Goal: Task Accomplishment & Management: Use online tool/utility

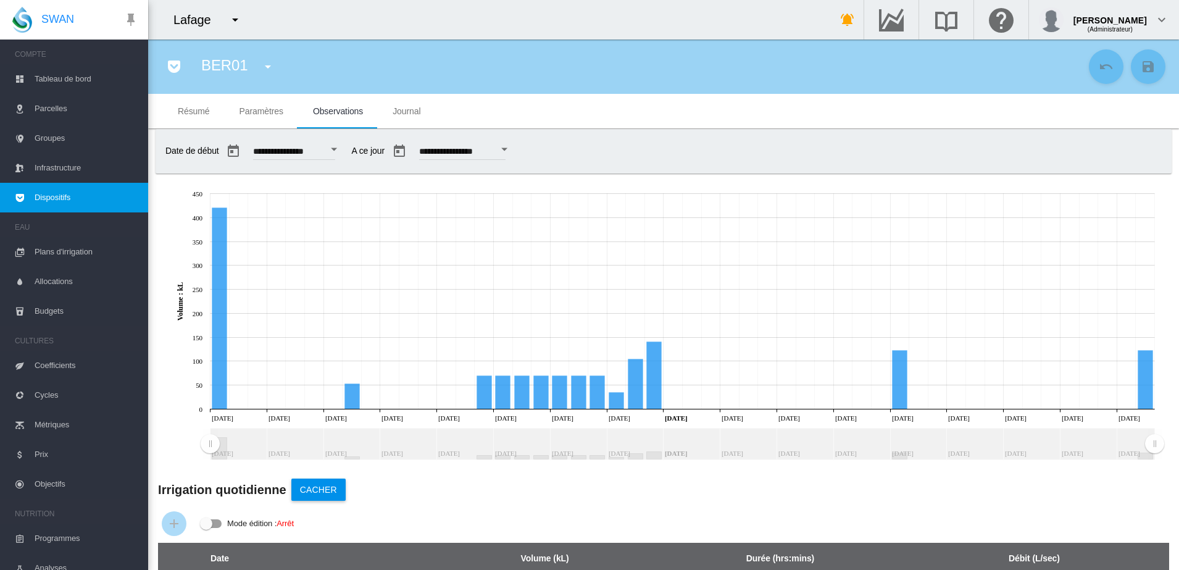
click at [264, 116] on md-tab-item "Paramètres" at bounding box center [261, 111] width 73 height 35
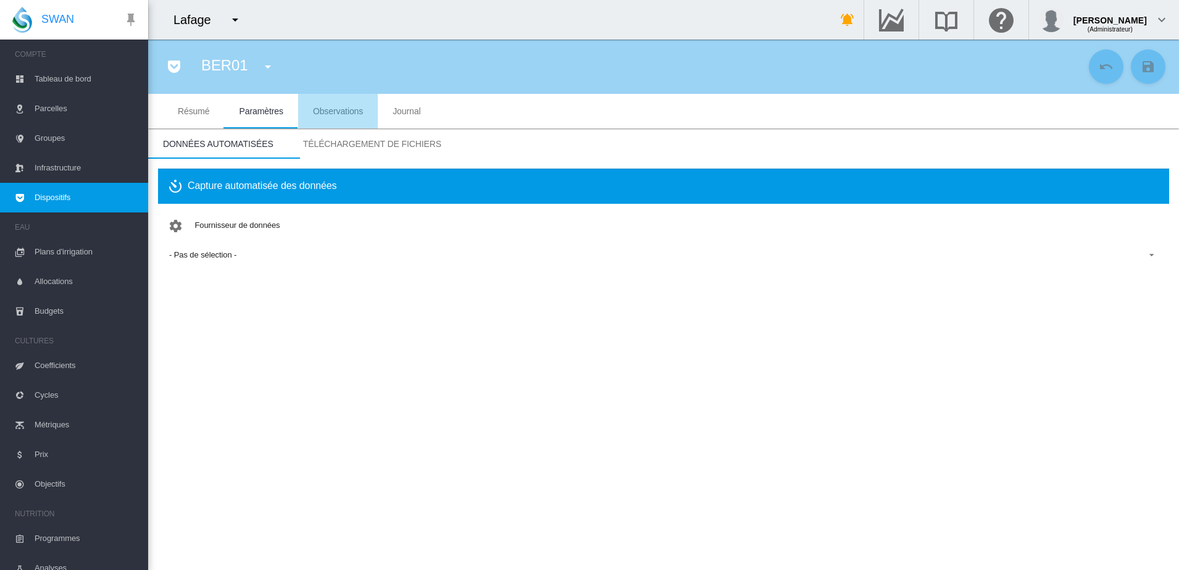
click at [335, 115] on span "Observations" at bounding box center [338, 111] width 50 height 10
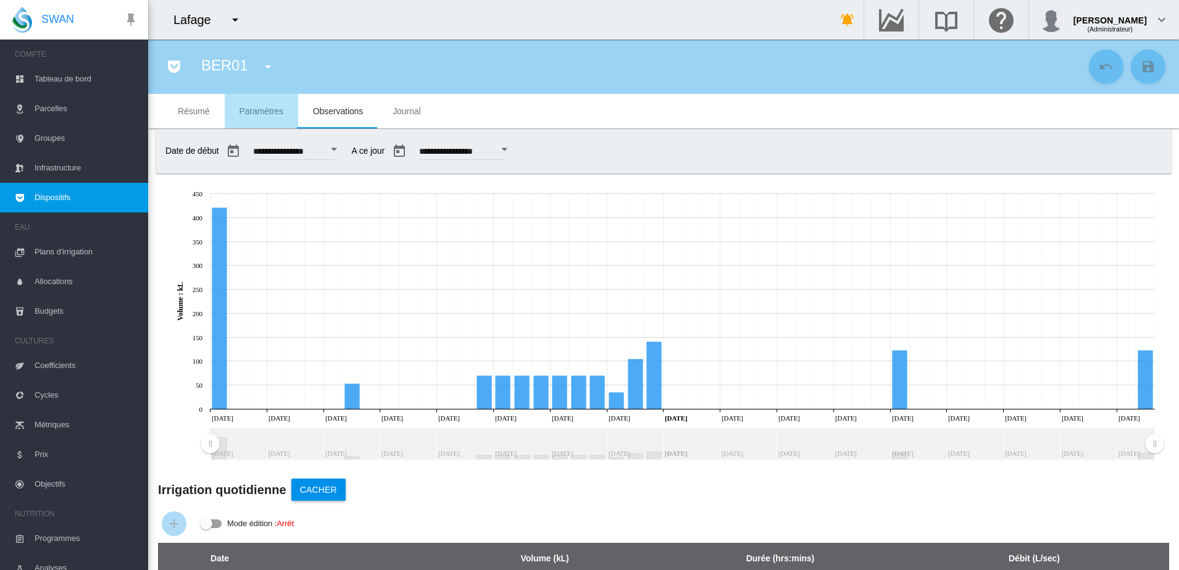
click at [266, 112] on span "Paramètres" at bounding box center [262, 111] width 44 height 10
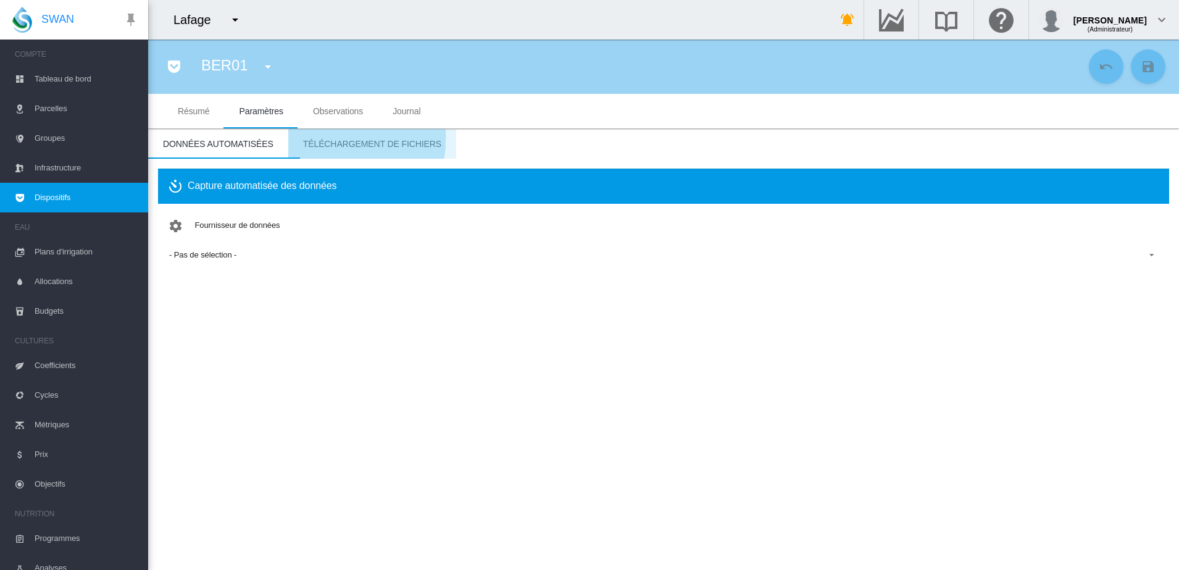
click at [323, 139] on span "Téléchargement de fichiers" at bounding box center [372, 144] width 138 height 10
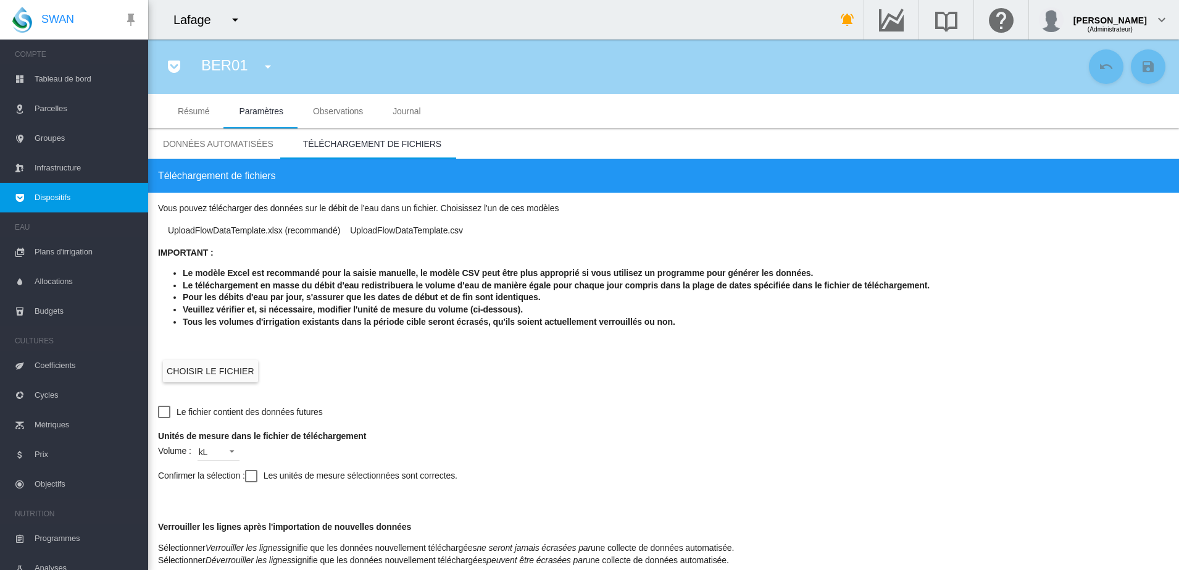
click at [260, 62] on md-icon "icon-menu-down" at bounding box center [267, 66] width 15 height 15
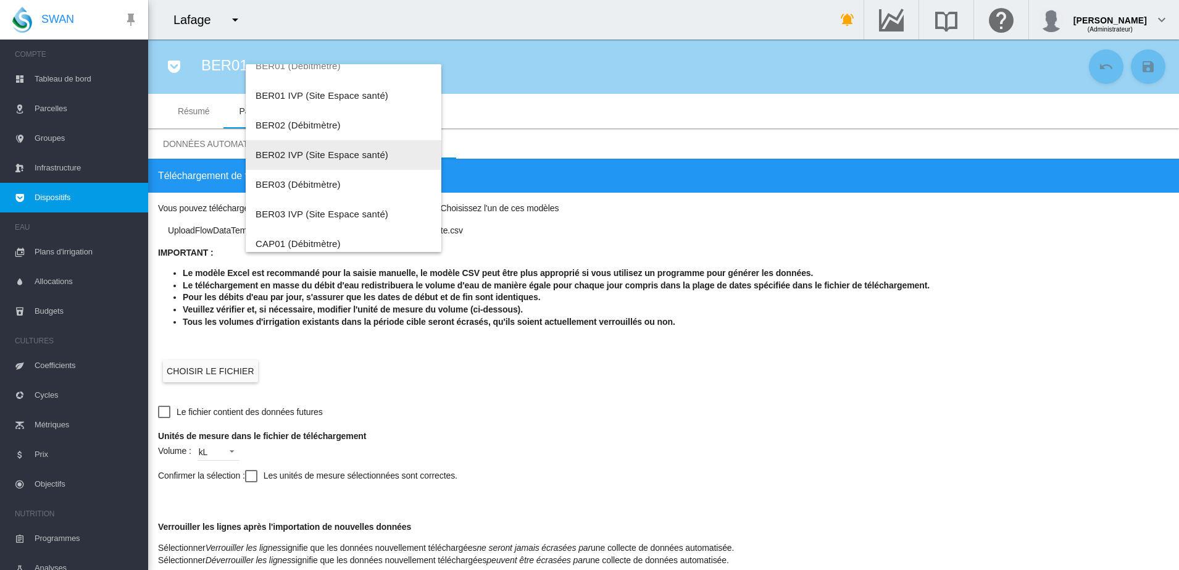
scroll to position [154, 0]
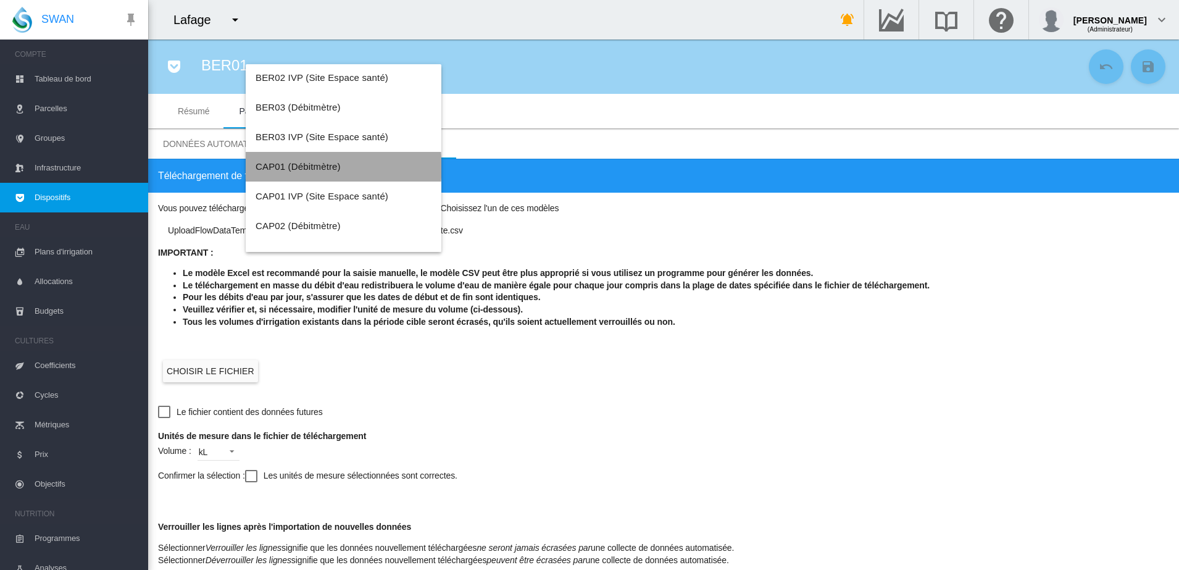
click at [306, 167] on span "CAP01 (Débitmètre)" at bounding box center [298, 166] width 85 height 10
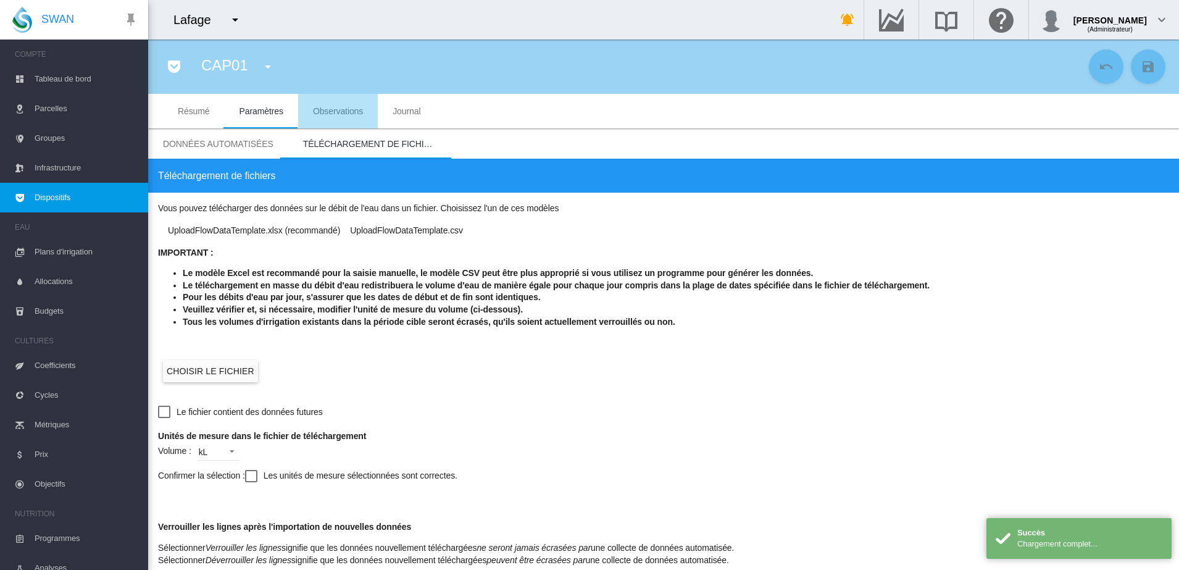
click at [319, 115] on span "Observations" at bounding box center [338, 111] width 50 height 10
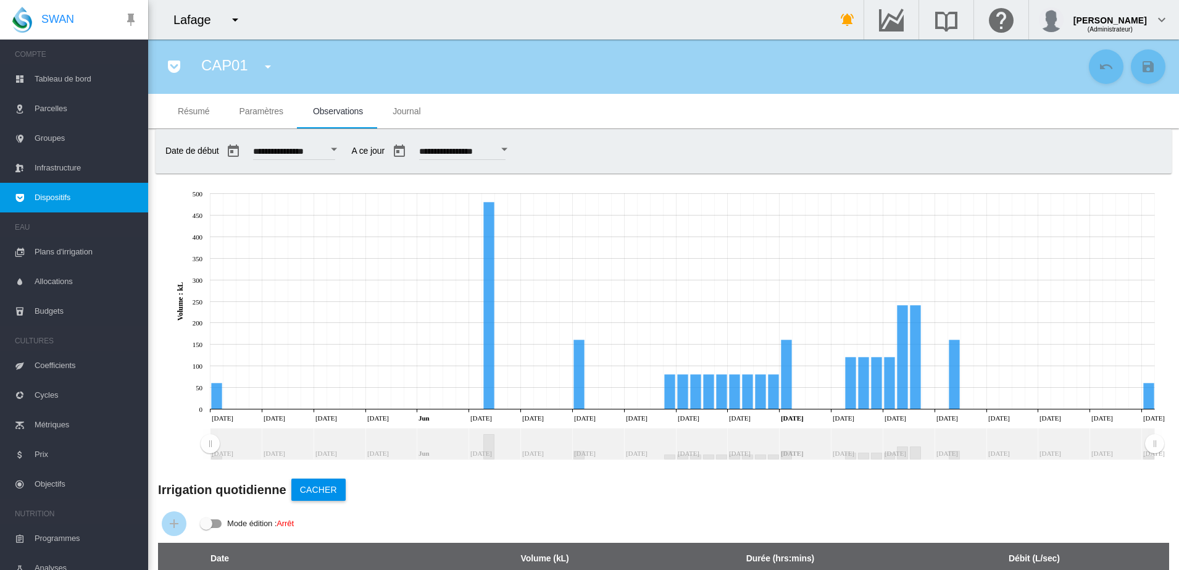
click at [271, 109] on span "Paramètres" at bounding box center [262, 111] width 44 height 10
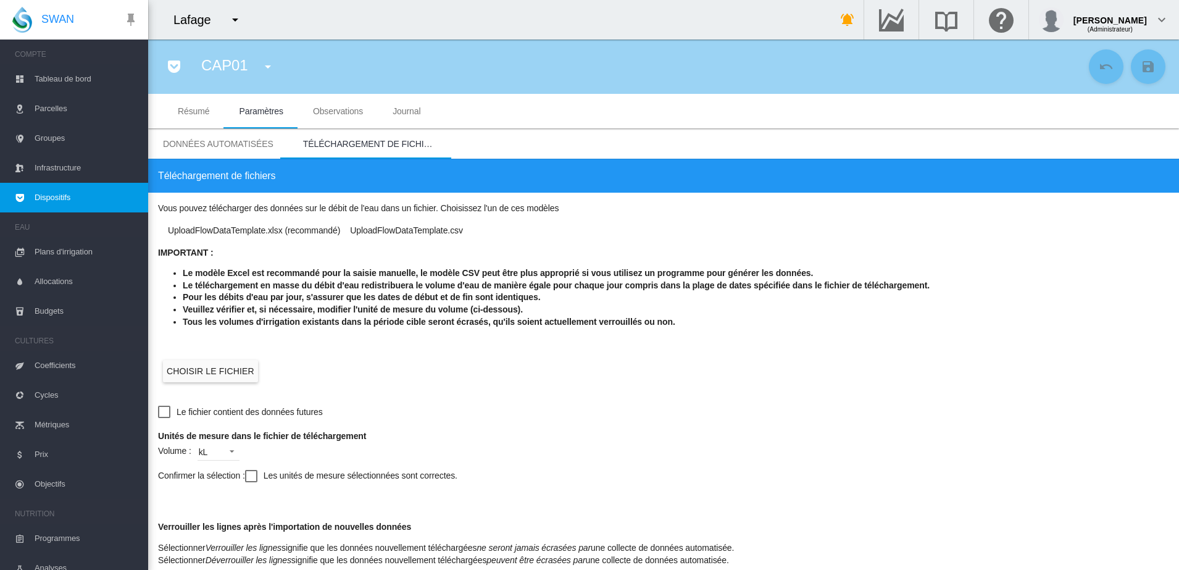
click at [198, 361] on label "Choisir le fichier" at bounding box center [210, 371] width 95 height 22
click at [0, 0] on input "Choisir le fichier" at bounding box center [0, 0] width 0 height 0
click at [256, 475] on div at bounding box center [251, 476] width 12 height 12
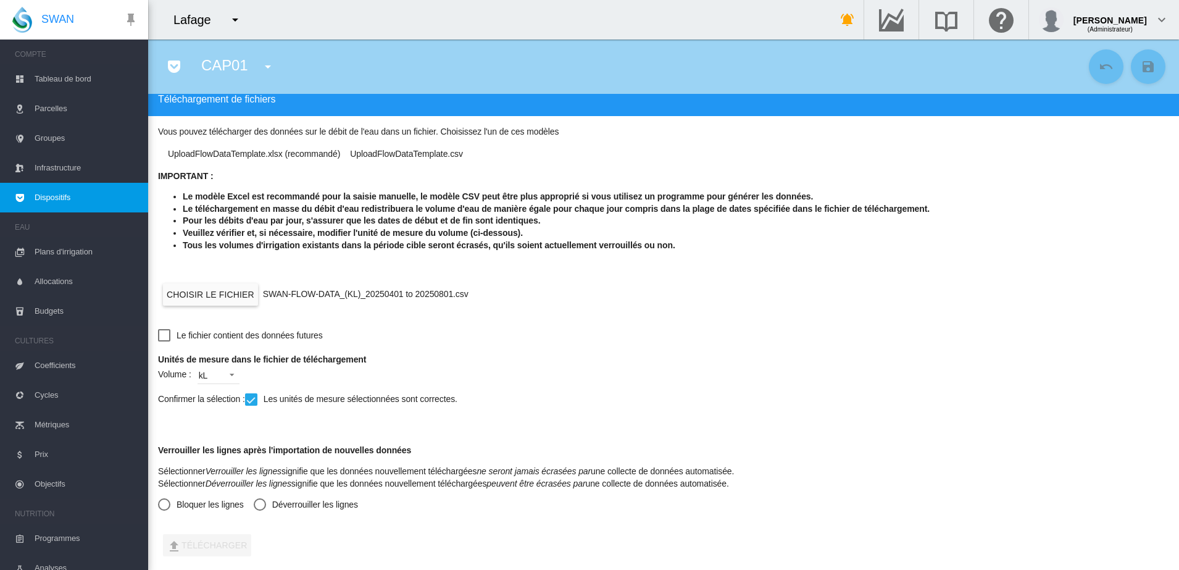
click at [306, 512] on div "Verrouiller les lignes après l'importation de nouvelles données Sélectionner Ve…" at bounding box center [663, 478] width 1011 height 106
click at [307, 504] on md-radio-button "Déverrouiller les lignes" at bounding box center [306, 504] width 104 height 12
click at [204, 541] on button "Télécharger" at bounding box center [207, 545] width 88 height 22
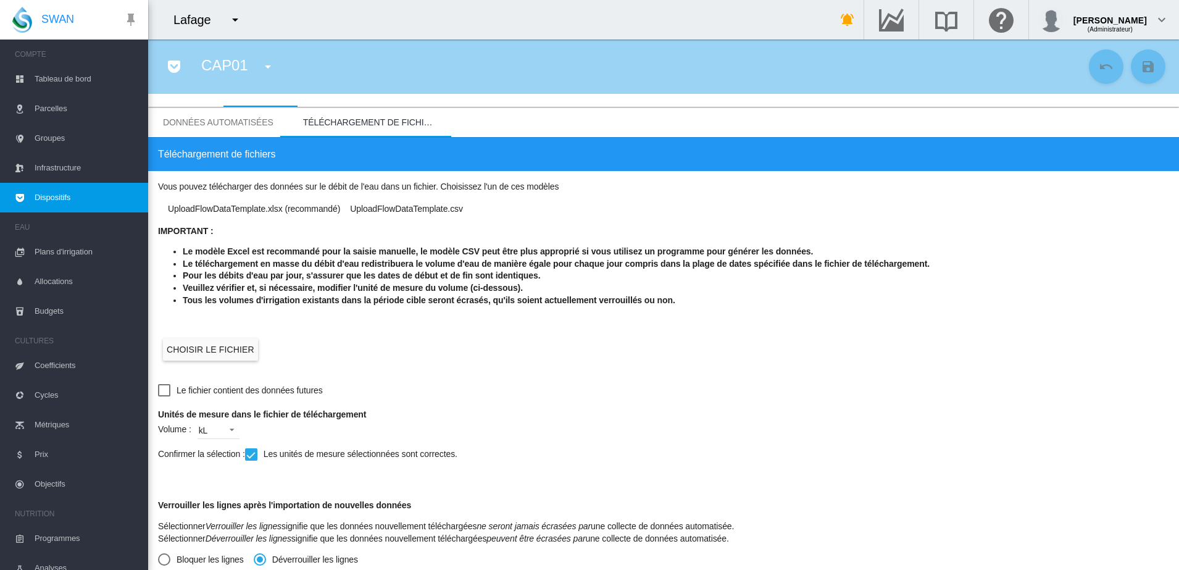
scroll to position [0, 0]
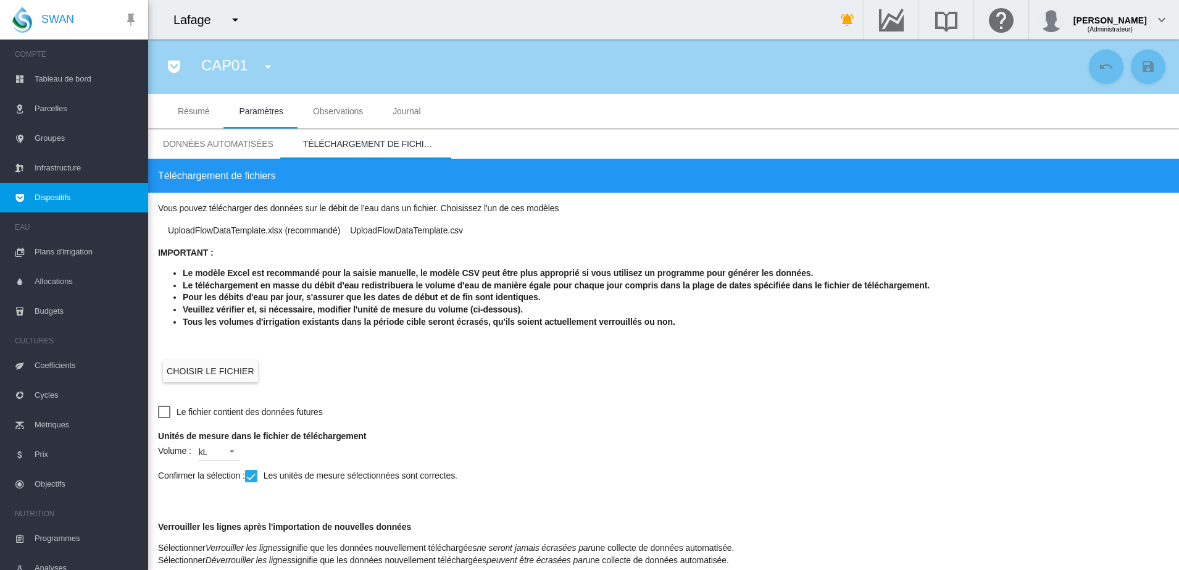
click at [218, 139] on span "Données automatisées" at bounding box center [218, 144] width 110 height 10
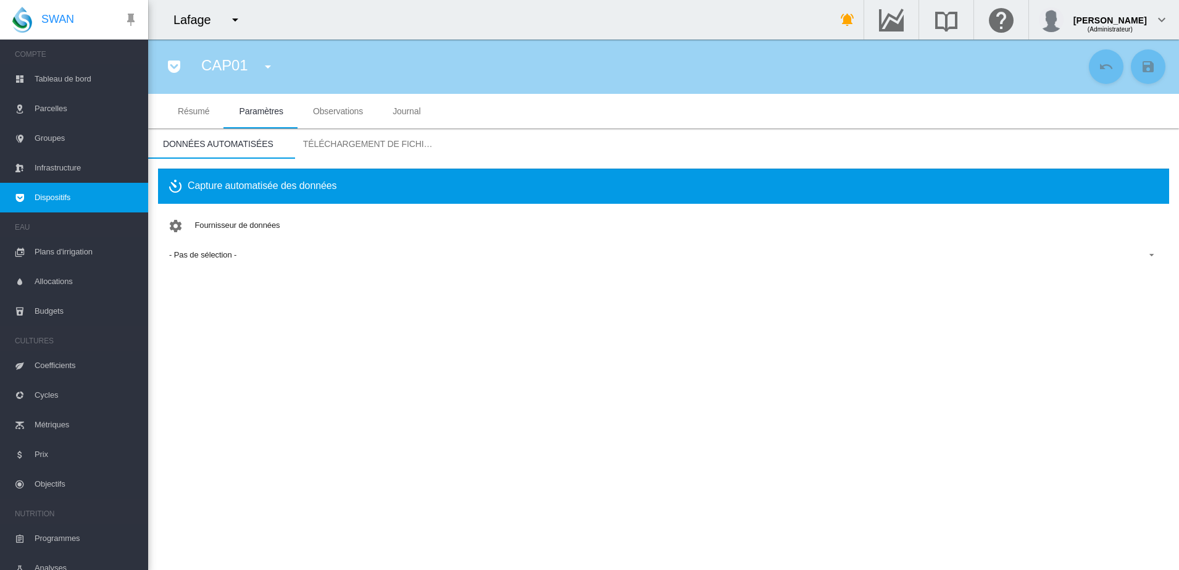
click at [328, 109] on span "Observations" at bounding box center [338, 111] width 50 height 10
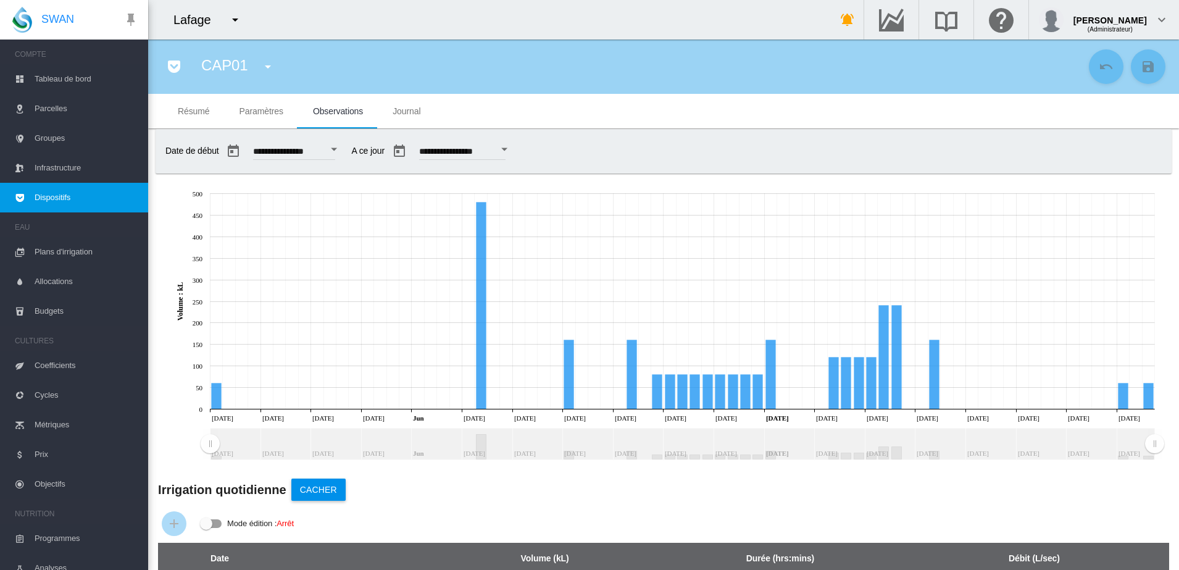
click at [248, 110] on span "Paramètres" at bounding box center [262, 111] width 44 height 10
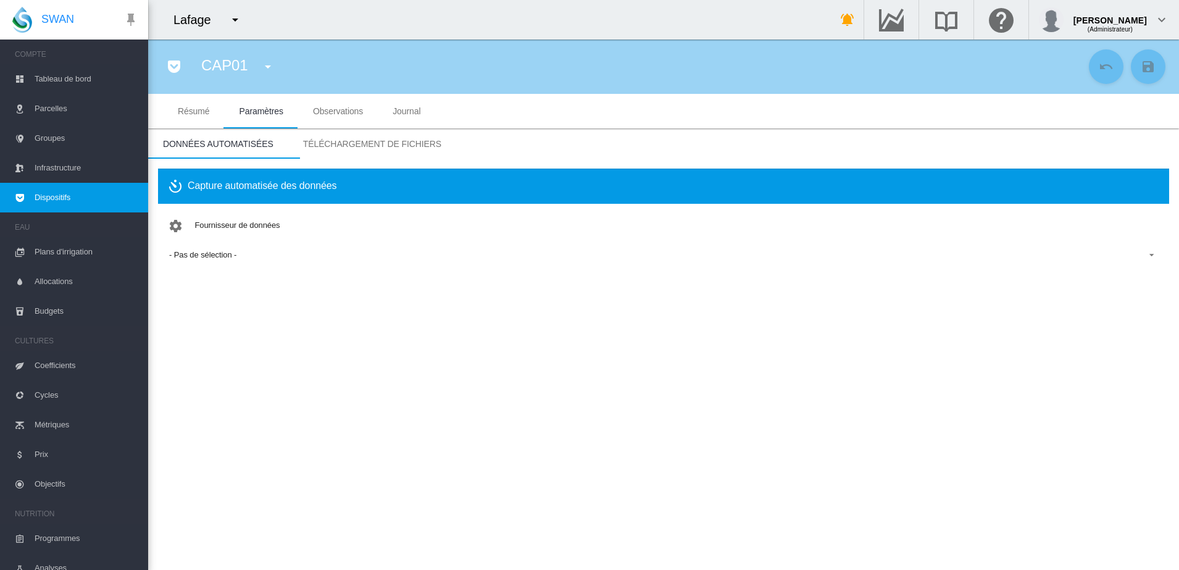
click at [330, 146] on span "Téléchargement de fichiers" at bounding box center [372, 144] width 138 height 10
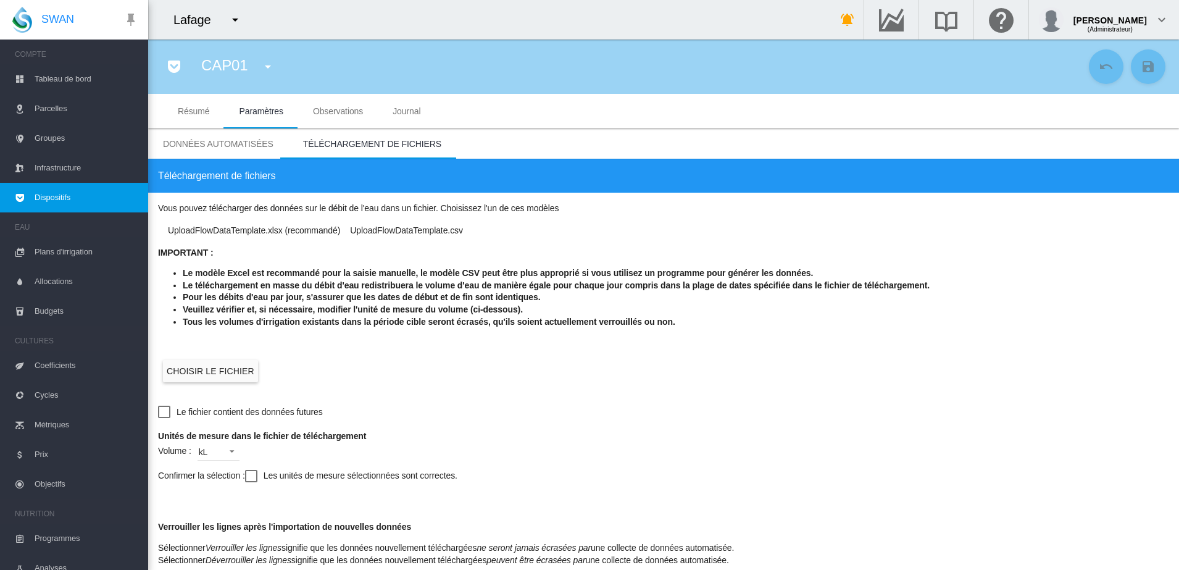
click at [230, 370] on label "Choisir le fichier" at bounding box center [210, 371] width 95 height 22
click at [0, 0] on input "Choisir le fichier" at bounding box center [0, 0] width 0 height 0
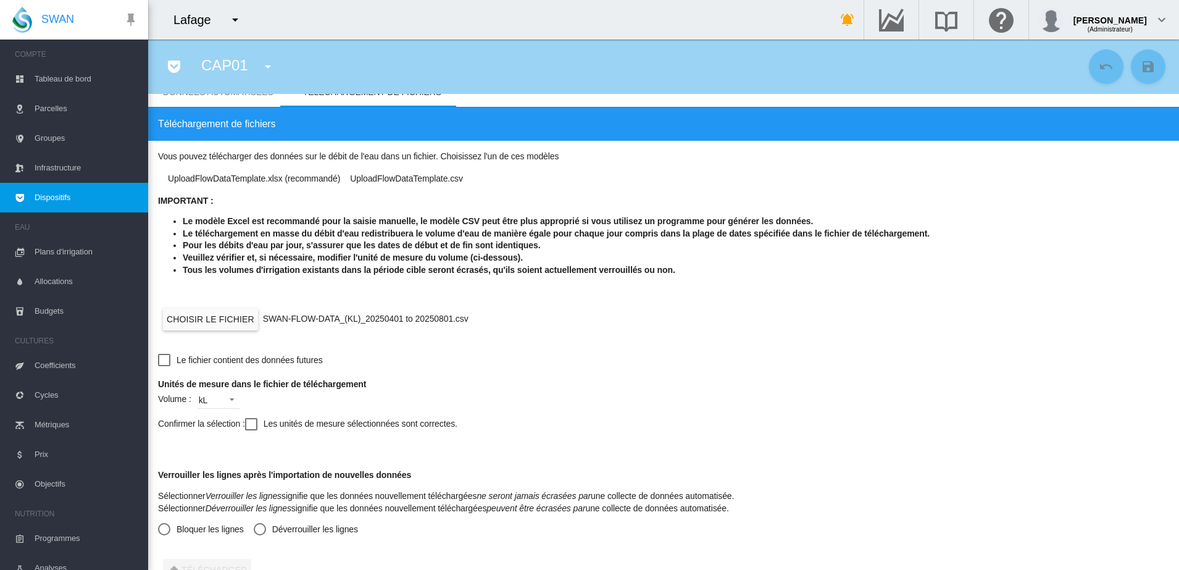
scroll to position [77, 0]
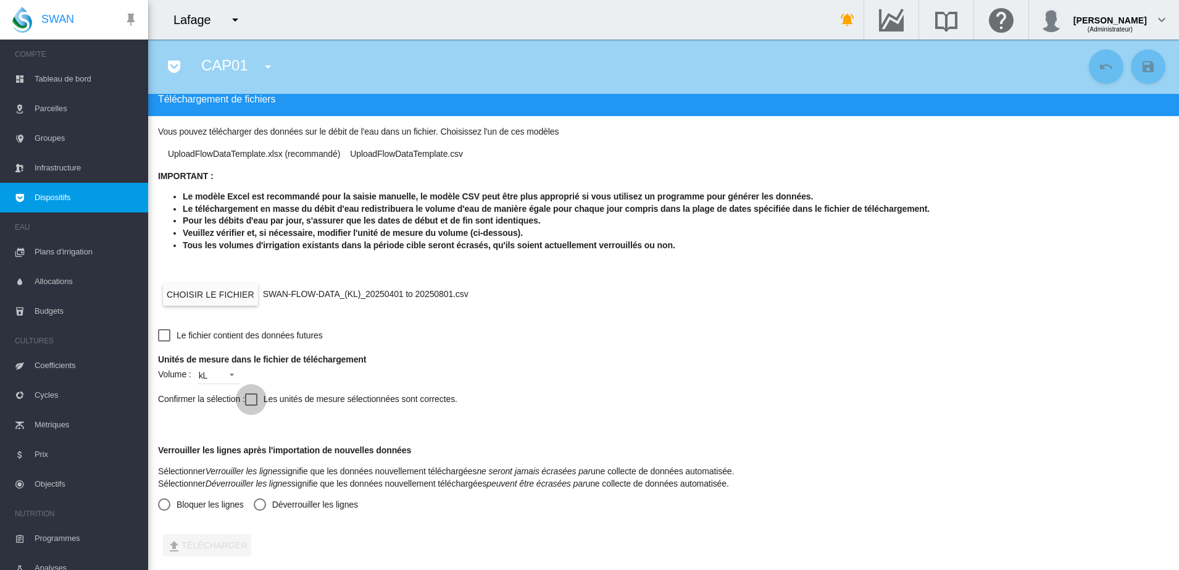
click at [251, 404] on div at bounding box center [251, 399] width 12 height 12
click at [261, 504] on div "Déverrouiller les lignes" at bounding box center [260, 504] width 12 height 12
click at [201, 543] on button "Télécharger" at bounding box center [207, 545] width 88 height 22
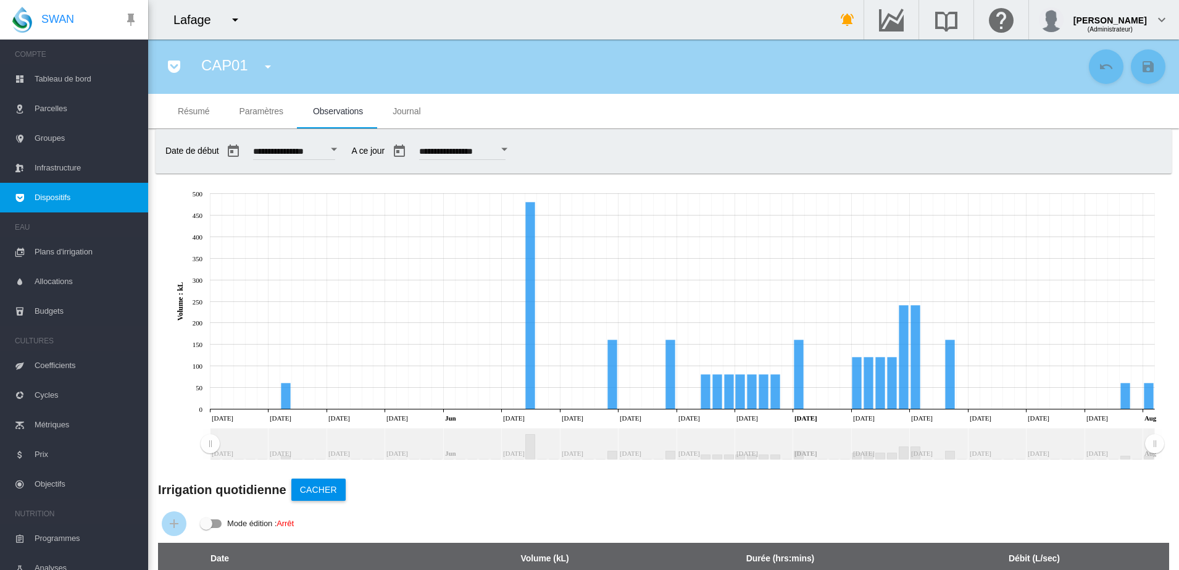
click at [69, 192] on span "Dispositifs" at bounding box center [87, 198] width 104 height 30
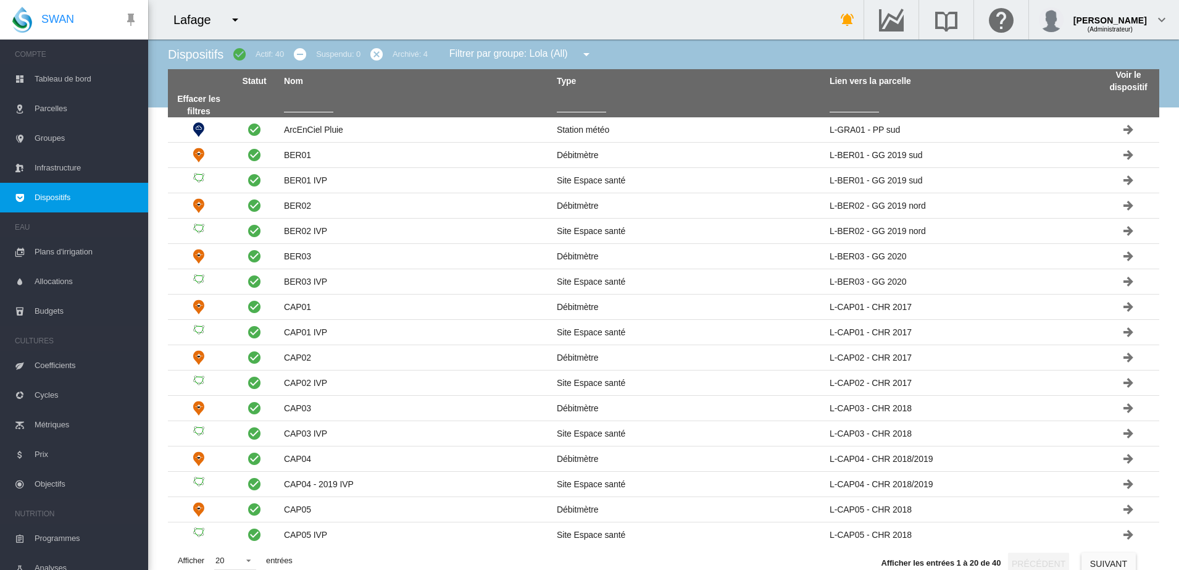
click at [568, 102] on input "text" at bounding box center [581, 103] width 49 height 19
click at [311, 103] on input "text" at bounding box center [308, 103] width 49 height 19
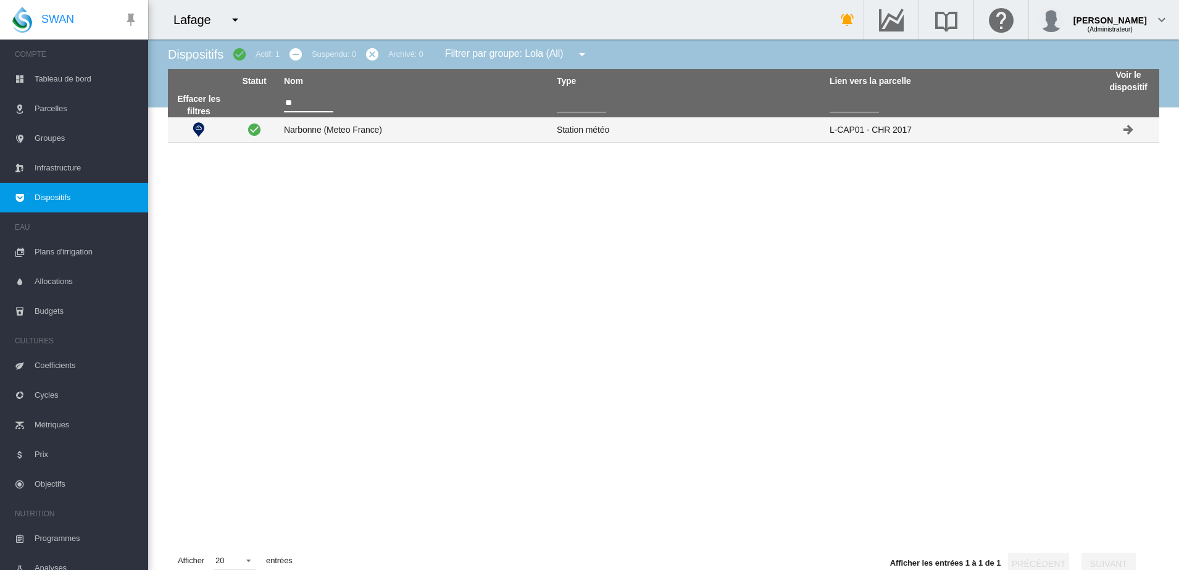
type input "**"
click at [309, 137] on td "Narbonne (Meteo France)" at bounding box center [415, 129] width 273 height 25
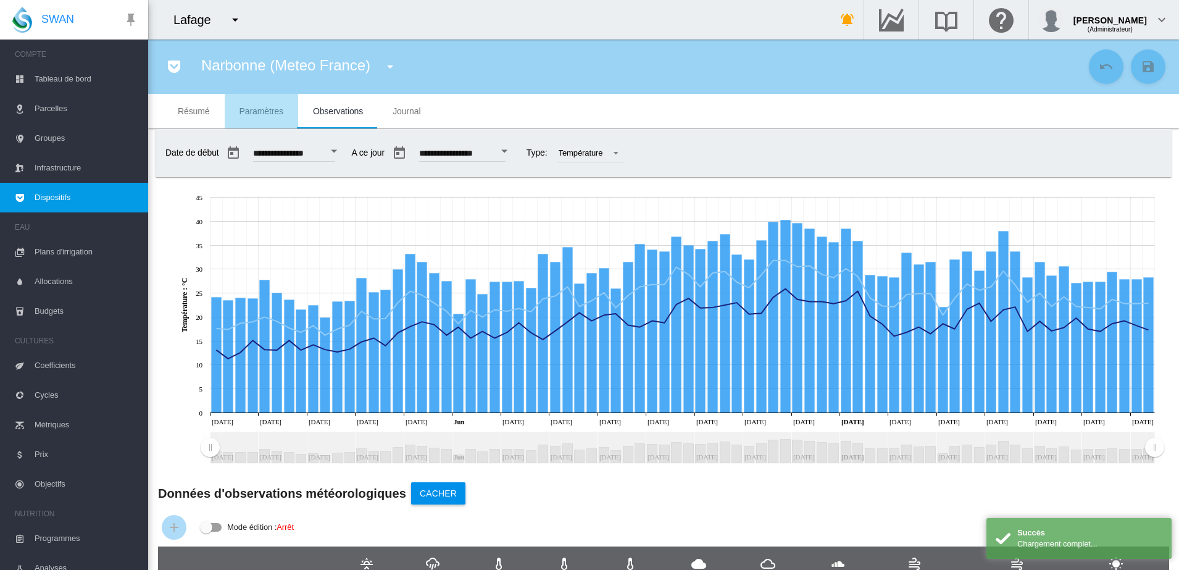
click at [269, 106] on span "Paramètres" at bounding box center [262, 111] width 44 height 10
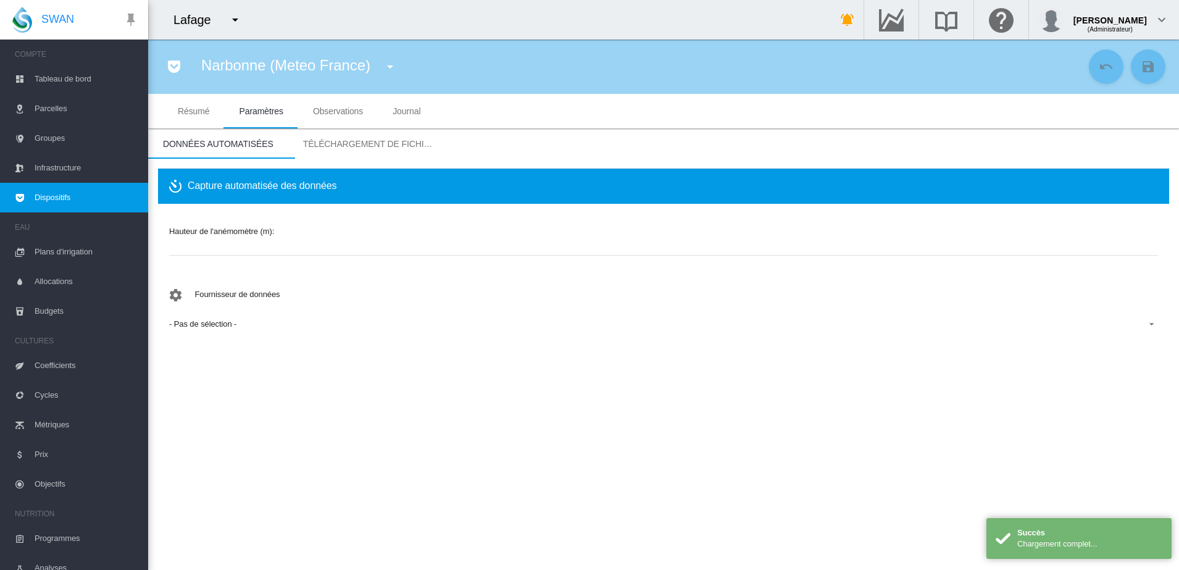
click at [345, 145] on span "Téléchargement de fichiers" at bounding box center [372, 144] width 138 height 10
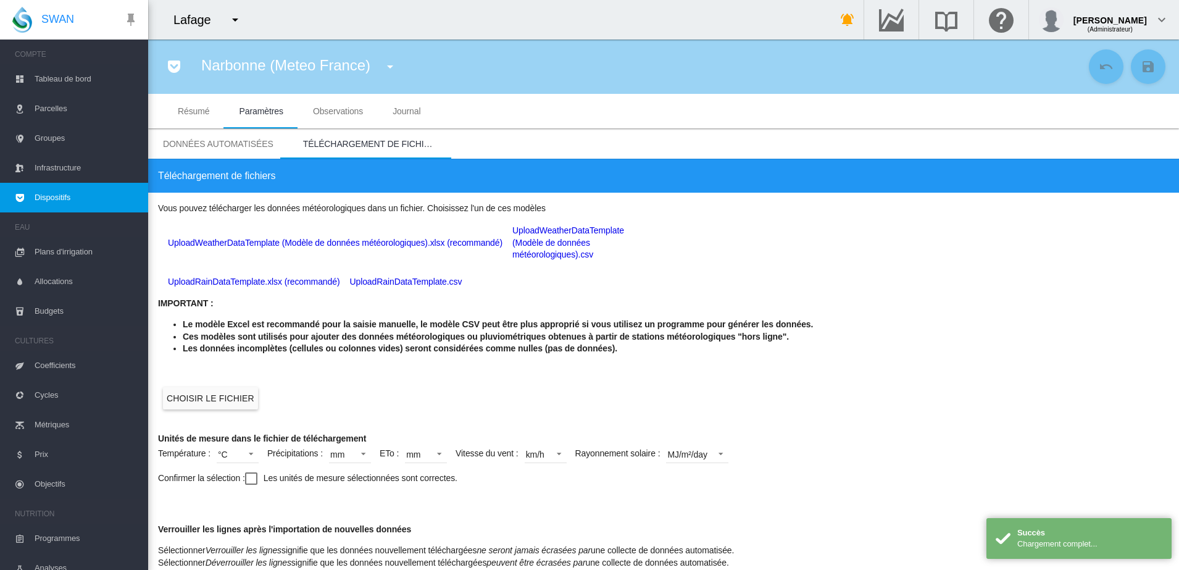
click at [225, 407] on label "Choisir le fichier" at bounding box center [210, 398] width 95 height 22
click at [0, 0] on input "Choisir le fichier" at bounding box center [0, 0] width 0 height 0
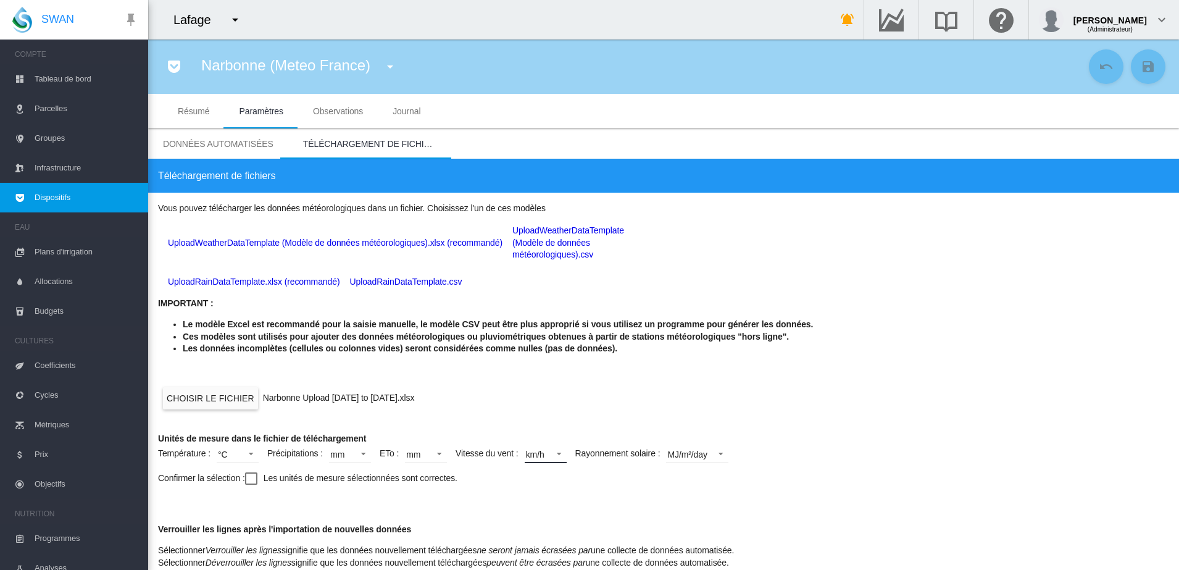
click at [540, 454] on div "km/h" at bounding box center [535, 454] width 19 height 10
click at [545, 394] on md-option "m/s" at bounding box center [556, 395] width 84 height 30
click at [269, 475] on div "Confirmer la sélection : Les unités de mesure sélectionnées sont correctes." at bounding box center [663, 483] width 1011 height 41
click at [250, 485] on div at bounding box center [251, 478] width 12 height 12
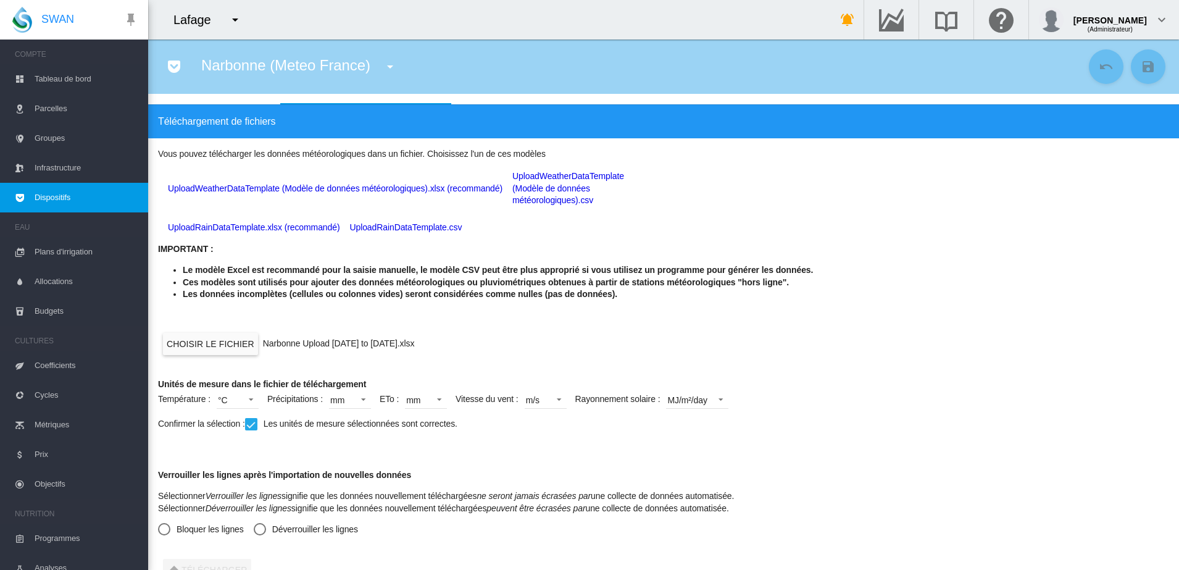
scroll to position [79, 0]
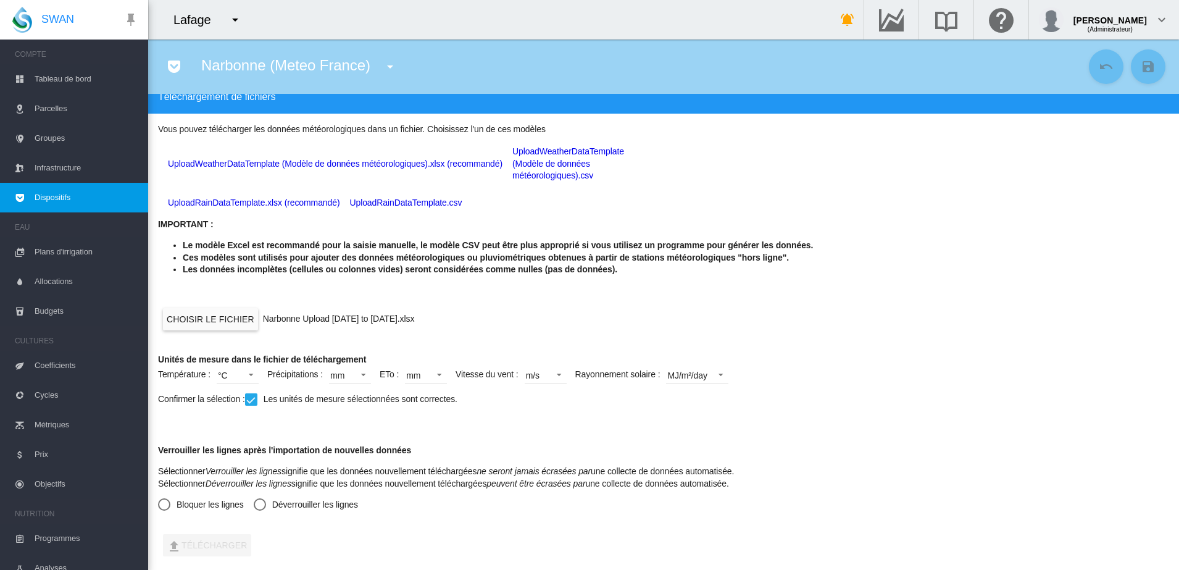
click at [265, 506] on div "Déverrouiller les lignes" at bounding box center [260, 504] width 12 height 12
click at [235, 541] on button "Télécharger" at bounding box center [207, 545] width 88 height 22
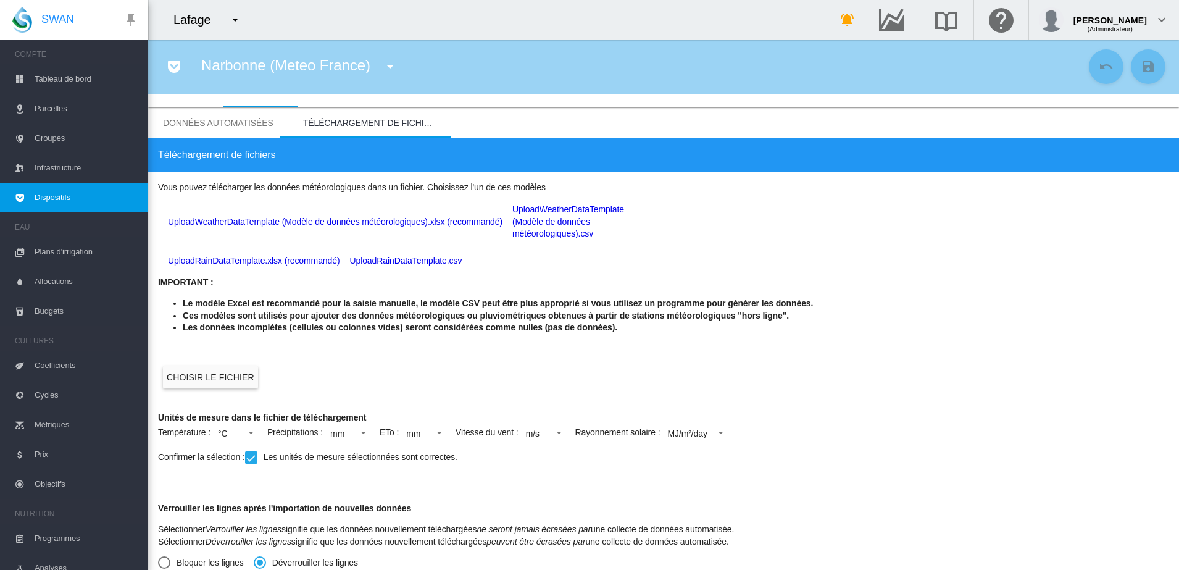
scroll to position [0, 0]
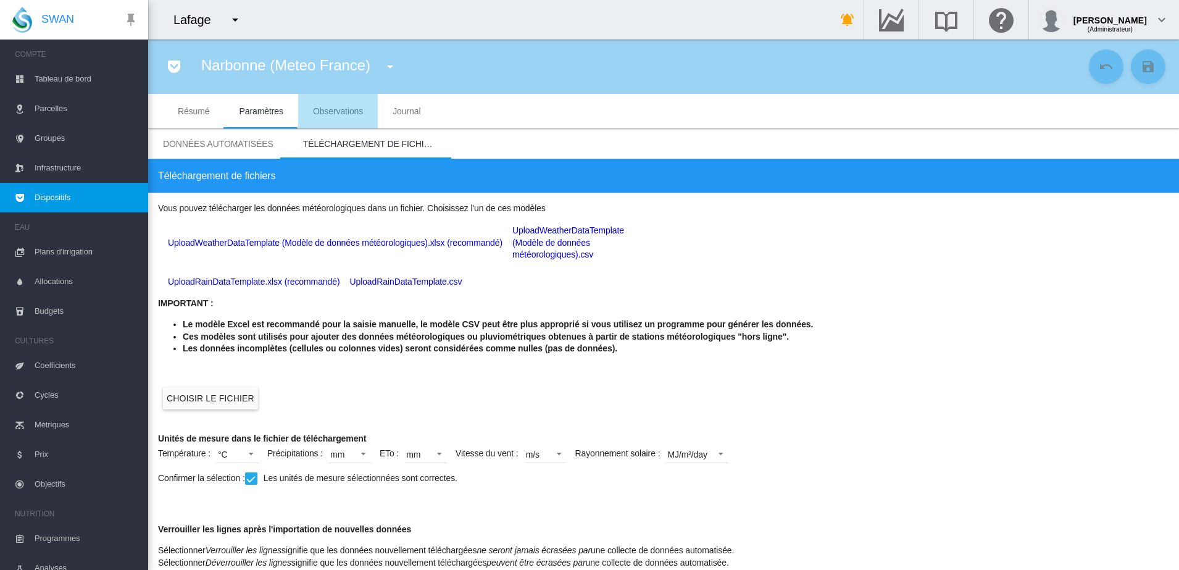
click at [350, 109] on span "Observations" at bounding box center [338, 111] width 50 height 10
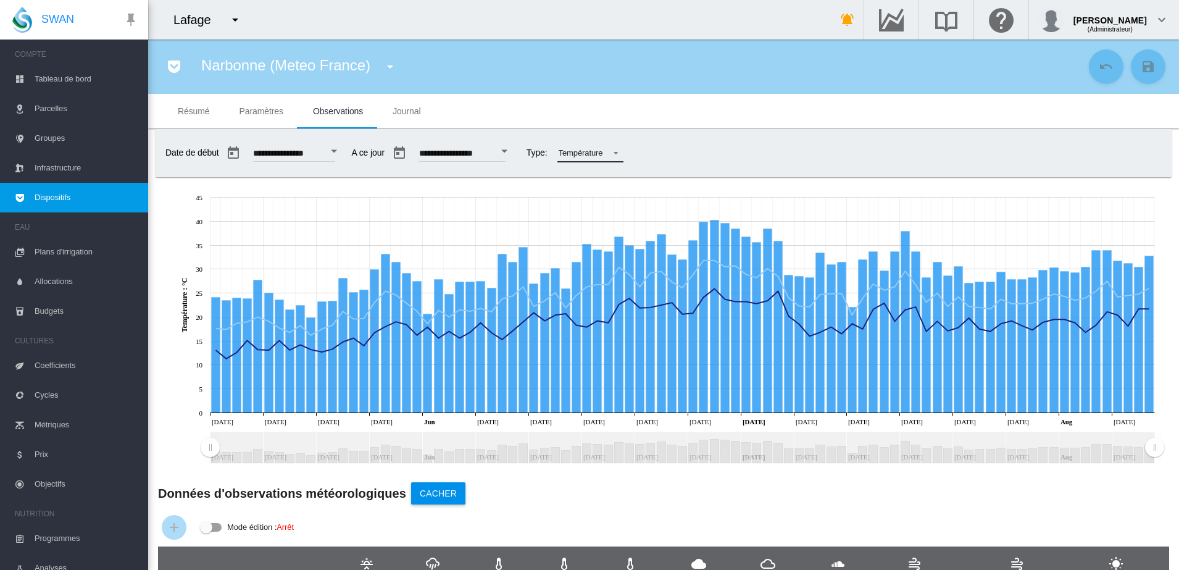
click at [620, 151] on span at bounding box center [612, 151] width 15 height 11
click at [602, 125] on div "Pluies" at bounding box center [599, 124] width 22 height 11
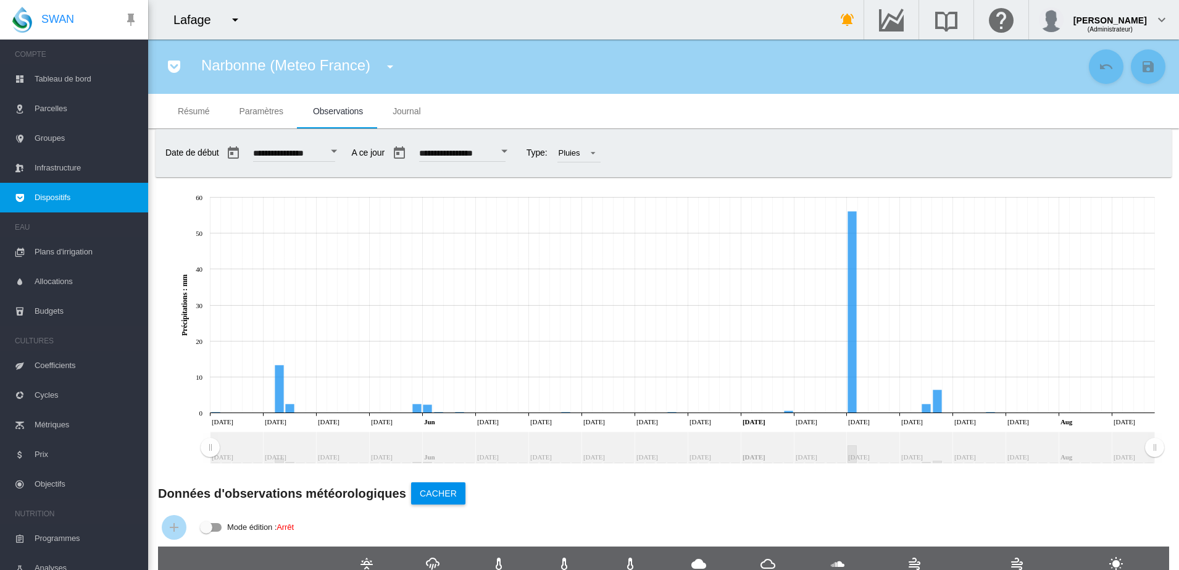
click at [63, 83] on span "Tableau de bord" at bounding box center [87, 79] width 104 height 30
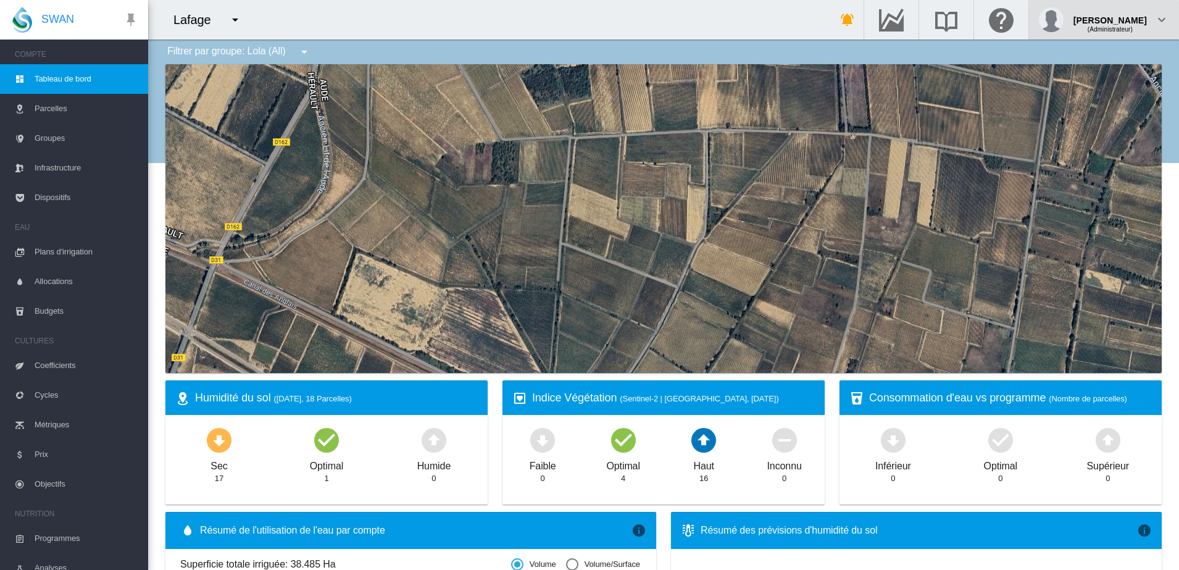
click at [1116, 22] on div "(Administrateur)" at bounding box center [1109, 25] width 73 height 12
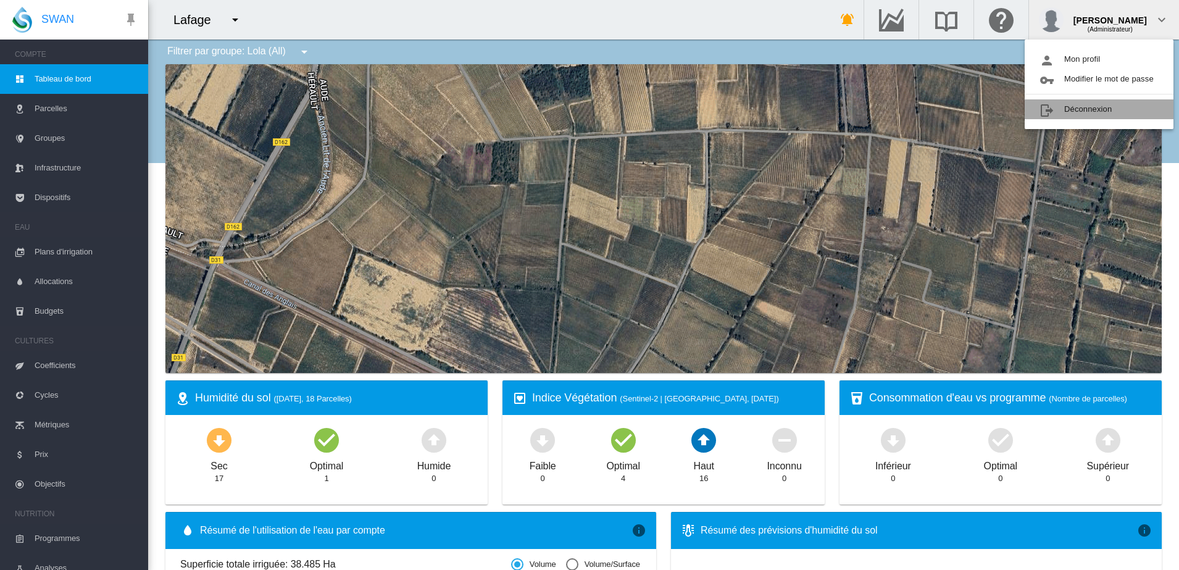
click at [1081, 104] on button "Déconnexion" at bounding box center [1099, 109] width 149 height 20
